Goal: Information Seeking & Learning: Learn about a topic

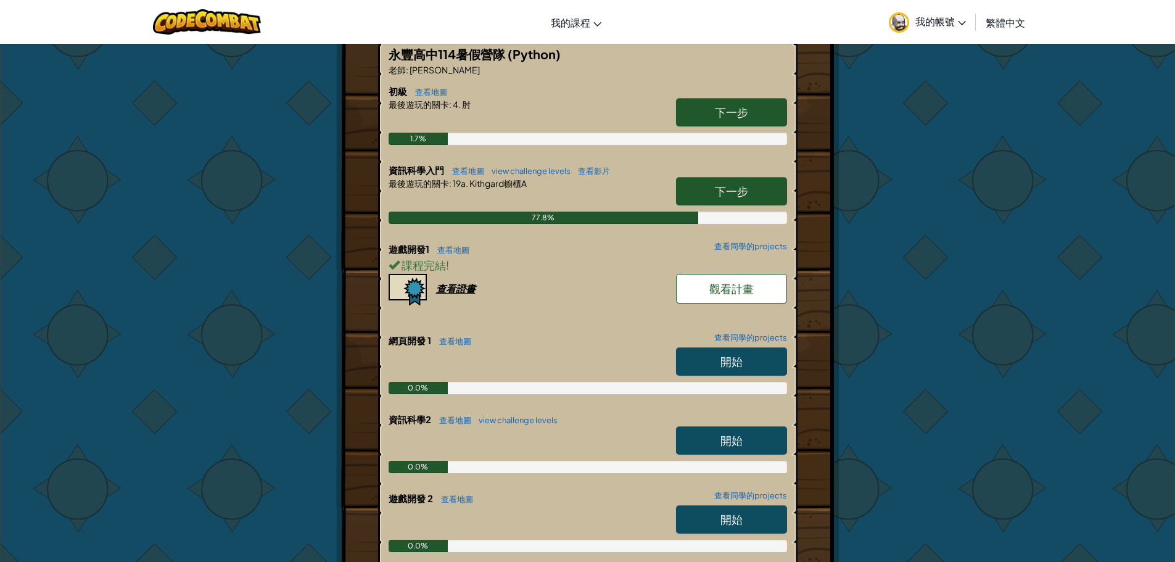
scroll to position [247, 0]
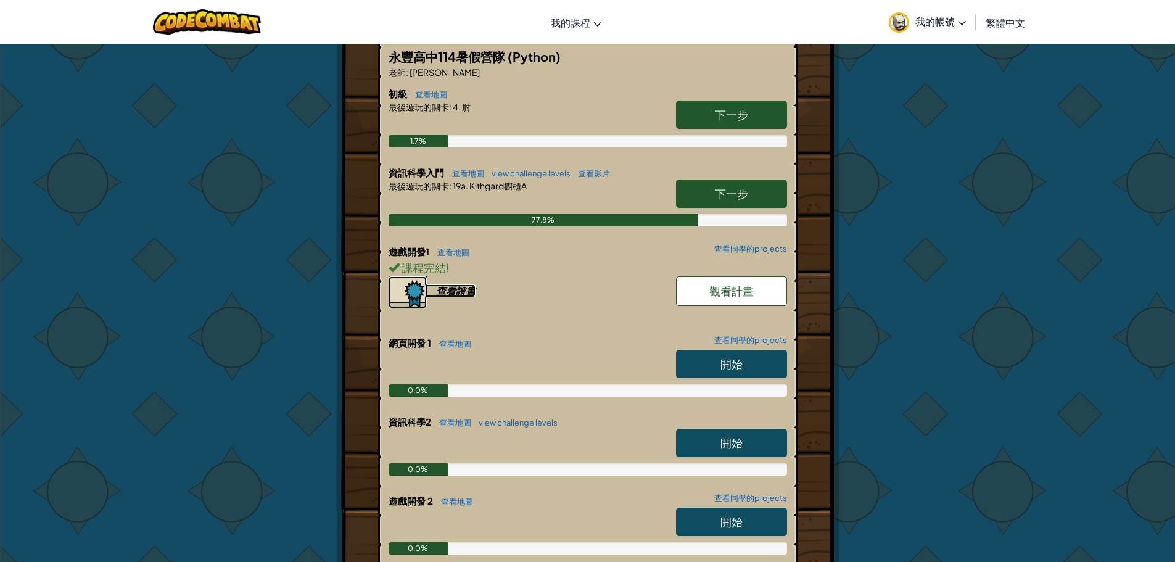
click at [463, 289] on div "查看證書" at bounding box center [455, 290] width 39 height 13
drag, startPoint x: 750, startPoint y: 278, endPoint x: 743, endPoint y: 279, distance: 6.9
click at [746, 279] on link "觀看計畫" at bounding box center [731, 291] width 111 height 30
